Goal: Obtain resource: Download file/media

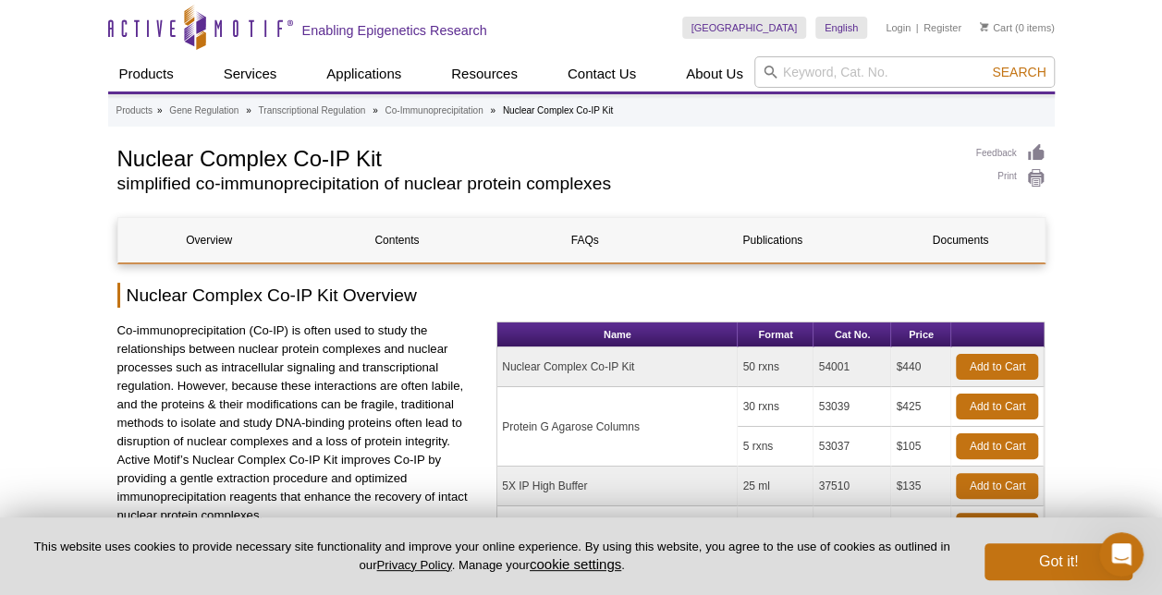
drag, startPoint x: 820, startPoint y: 366, endPoint x: 869, endPoint y: 364, distance: 49.0
click at [869, 364] on td "54001" at bounding box center [853, 368] width 78 height 40
copy td "54001"
drag, startPoint x: 503, startPoint y: 368, endPoint x: 657, endPoint y: 353, distance: 155.1
click at [657, 353] on td "Nuclear Complex Co-IP Kit" at bounding box center [617, 368] width 240 height 40
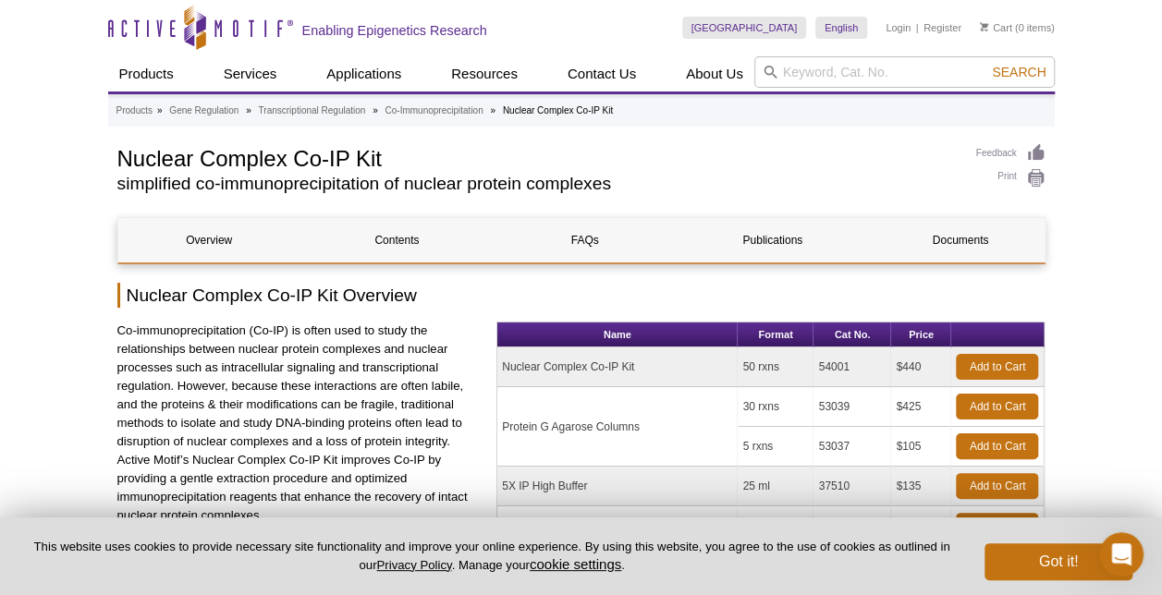
copy td "Nuclear Complex Co-IP Kit"
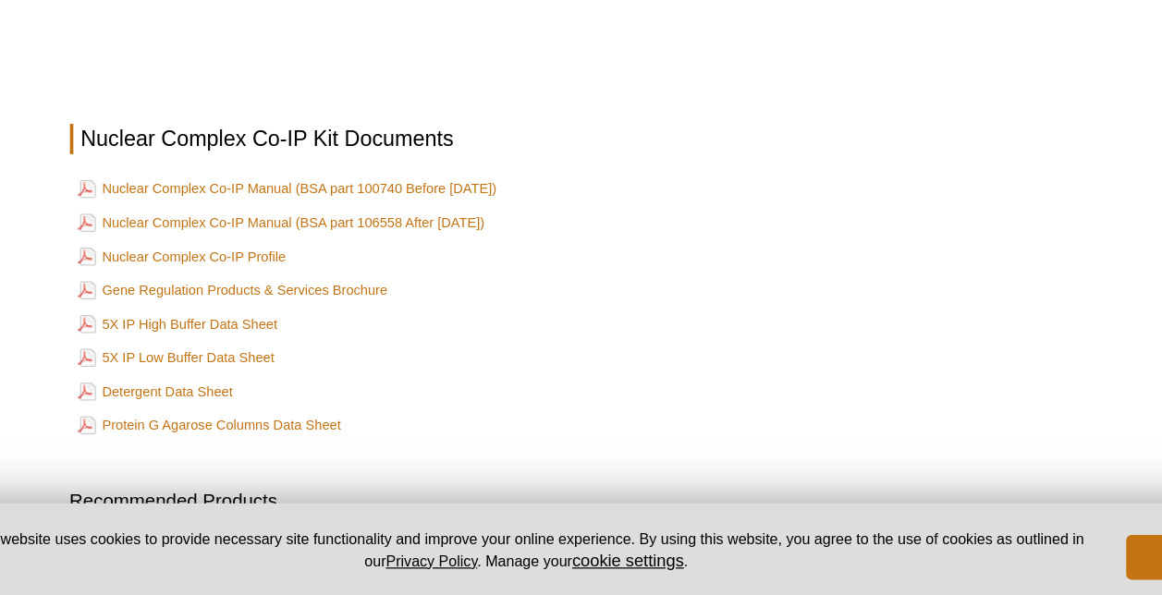
scroll to position [2882, 0]
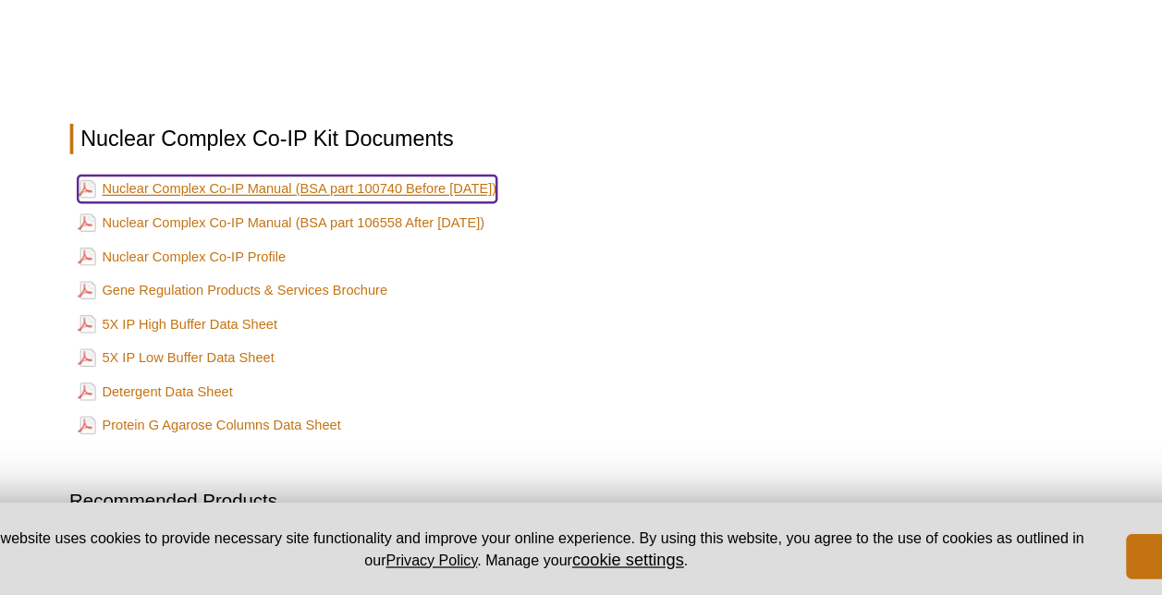
click at [331, 256] on link "Nuclear Complex Co-IP Manual (BSA part 100740 Before [DATE])" at bounding box center [296, 260] width 344 height 22
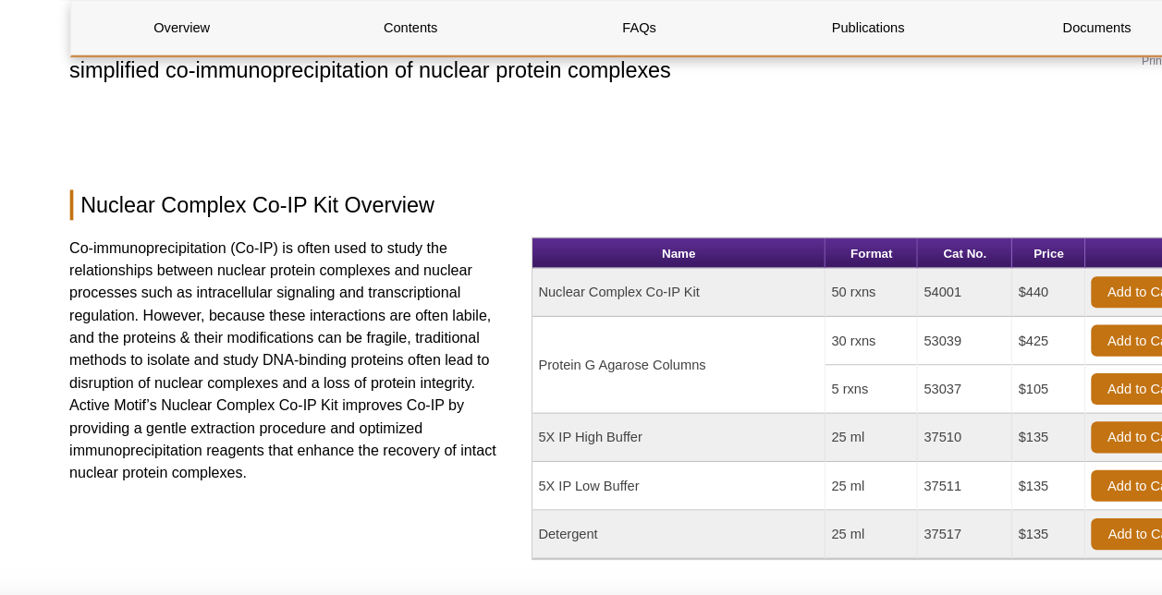
scroll to position [0, 0]
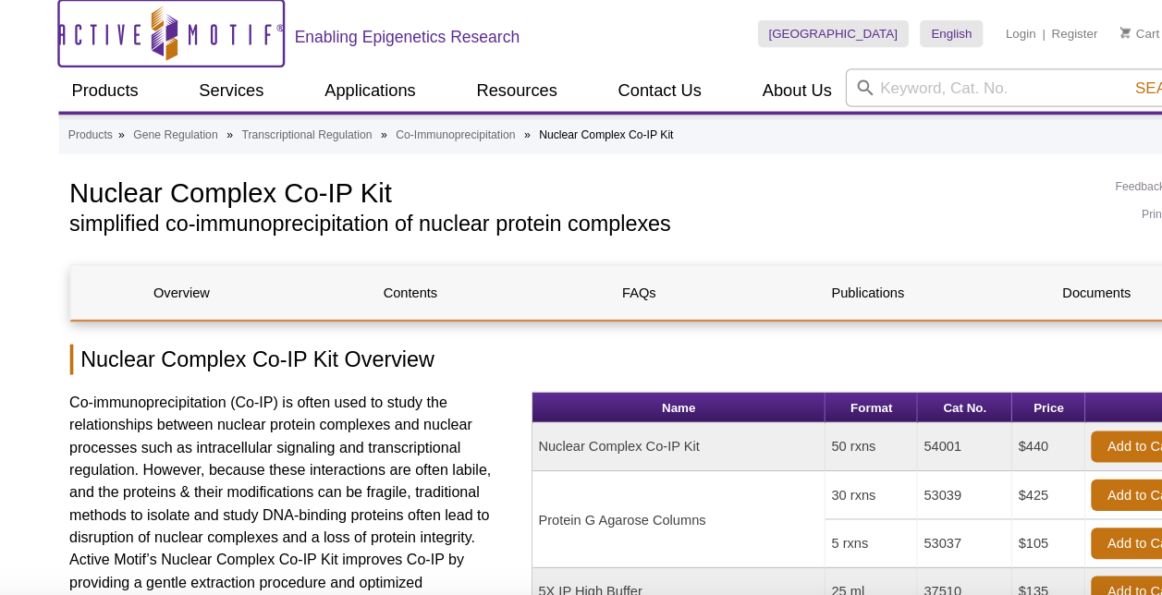
click at [129, 31] on icon "Active Motif Logo" at bounding box center [200, 27] width 185 height 45
